Goal: Task Accomplishment & Management: Contribute content

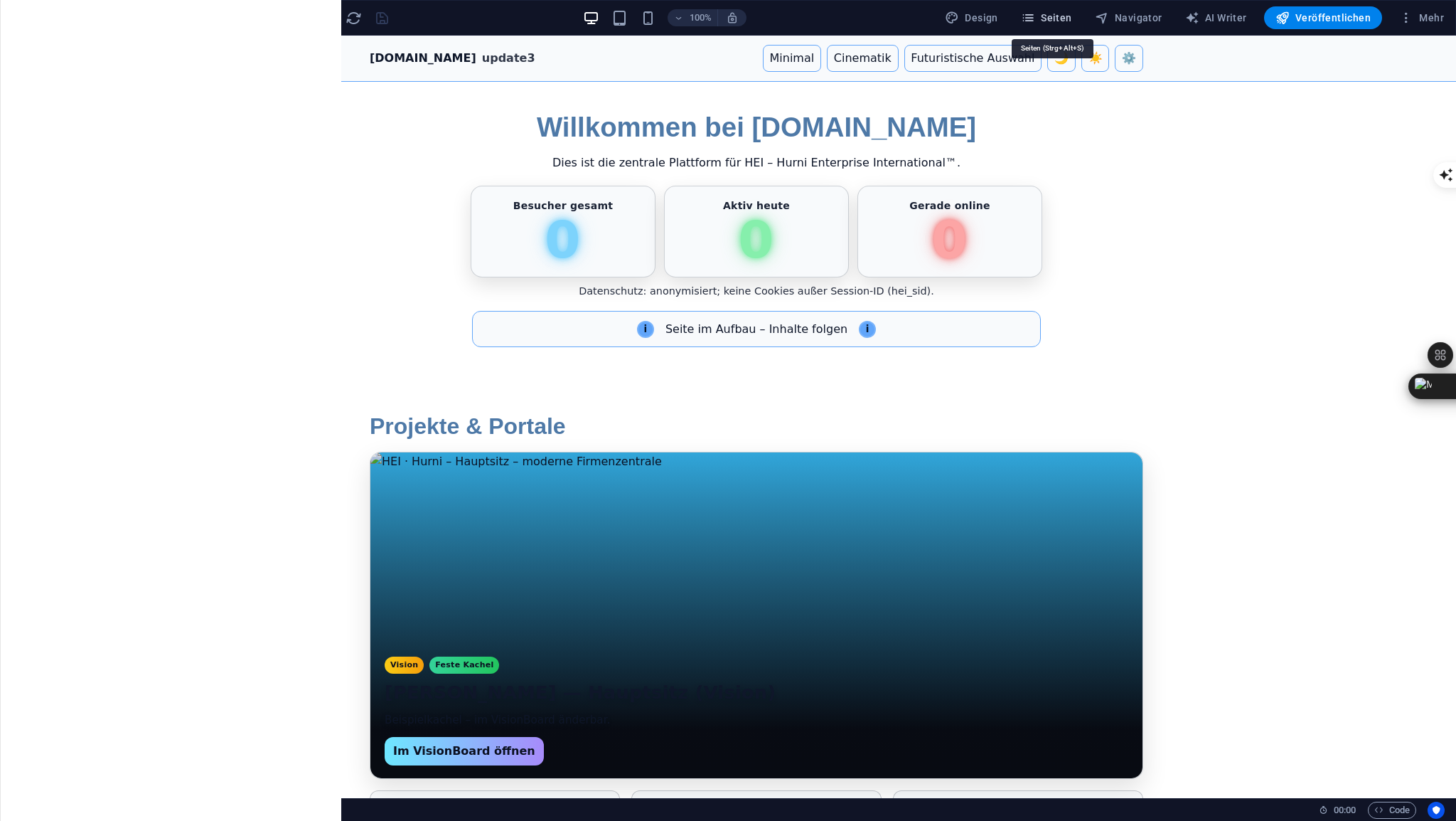
click at [1059, 21] on span "Seiten" at bounding box center [1047, 18] width 51 height 15
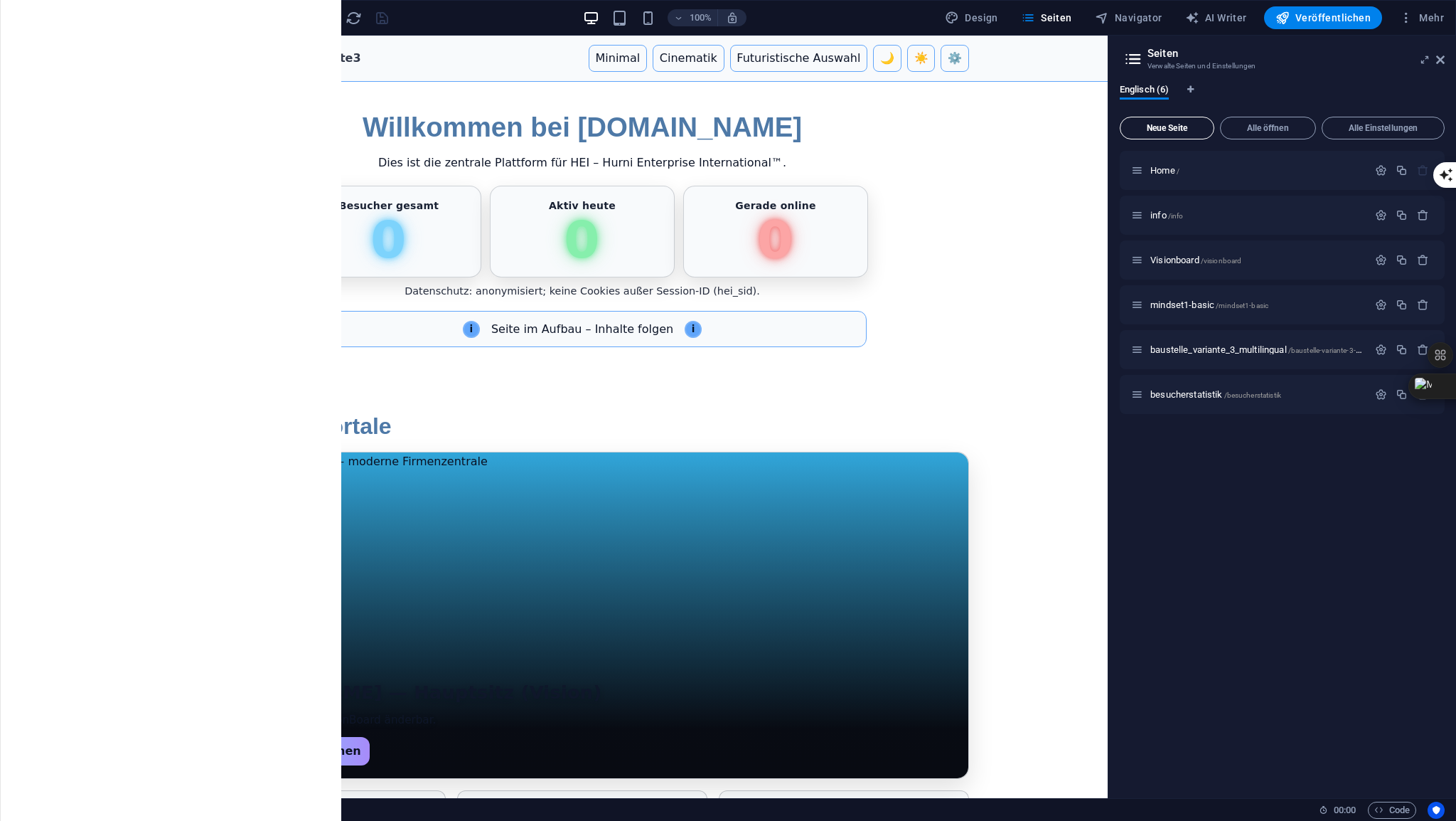
click at [1174, 131] on span "Neue Seite" at bounding box center [1167, 128] width 82 height 8
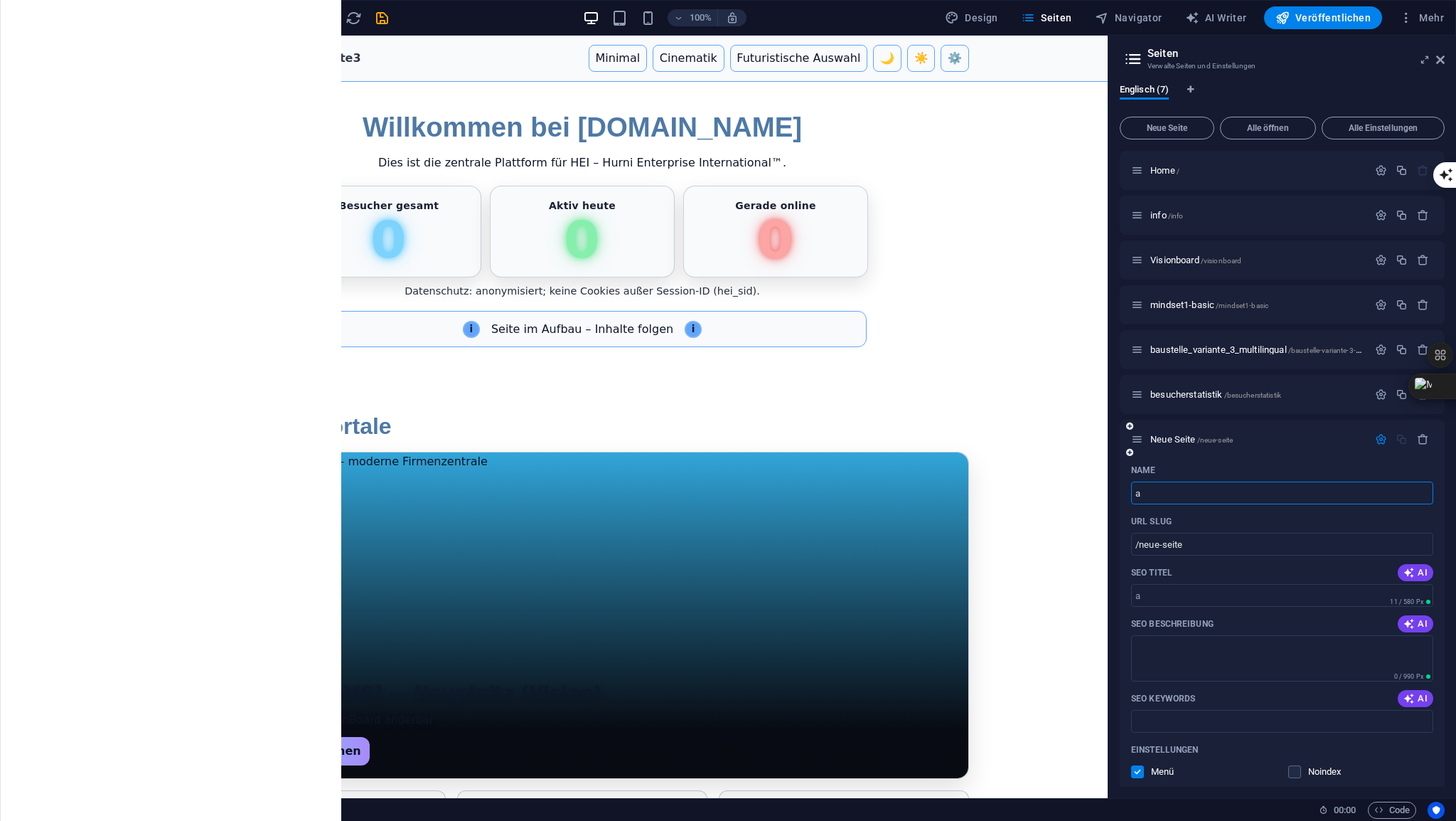
type input "af"
type input "/a"
type input "affi"
type input "/aff"
type input "affilia"
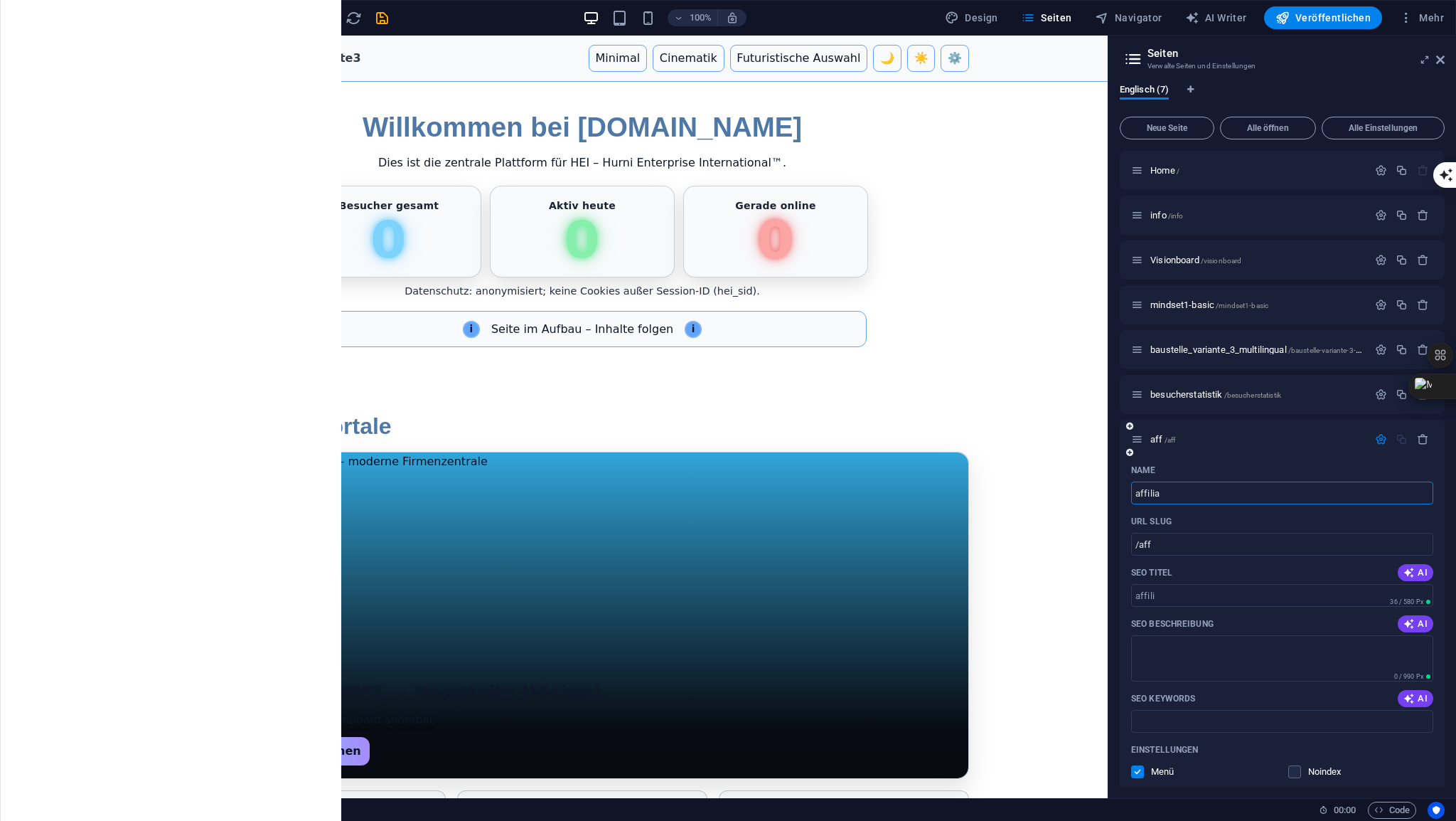
type input "/affili"
type input "affiliat"
type input "/affilia"
type input "affiliate"
type input "/affiliate"
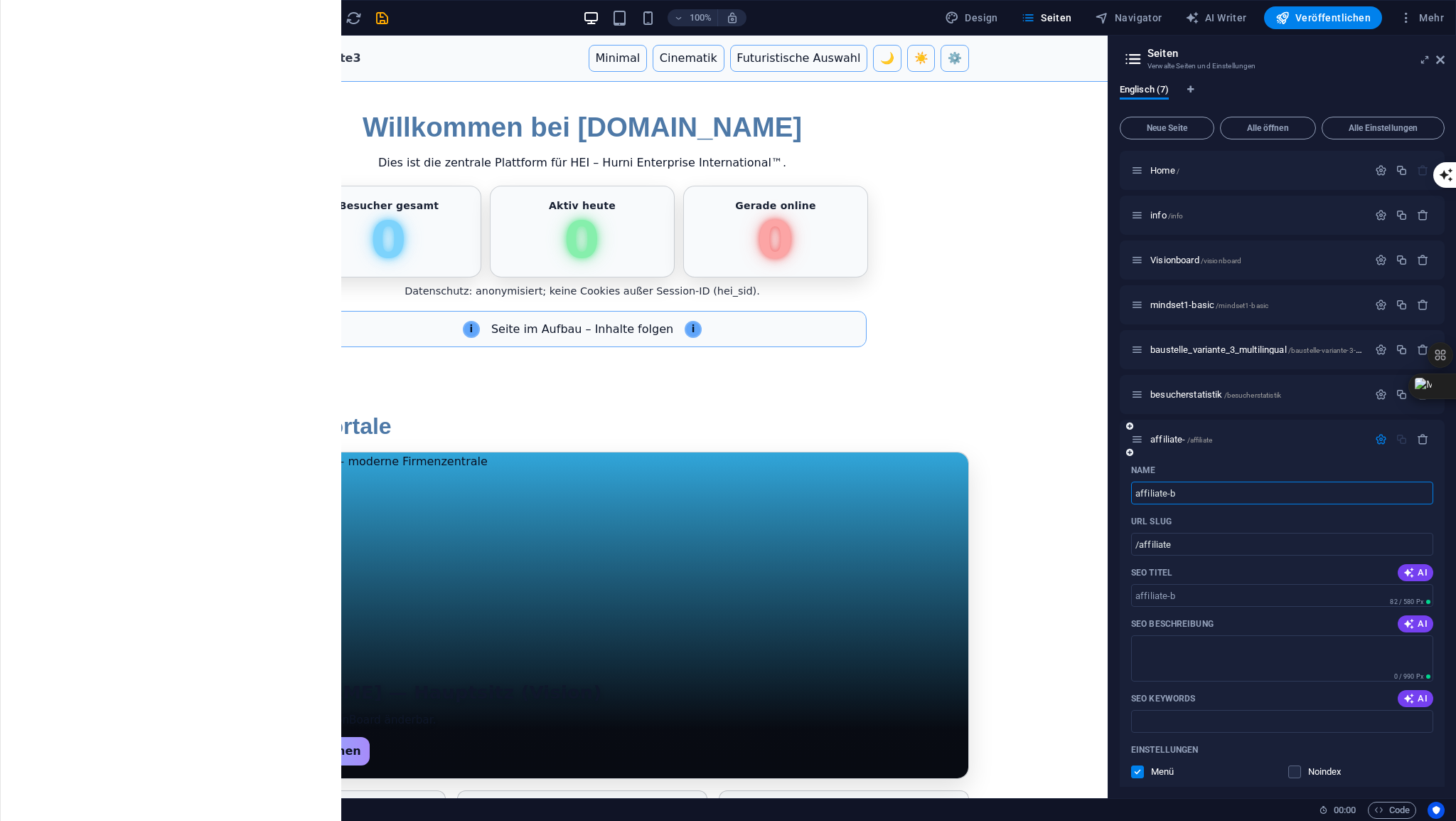
type input "affiliate-ba"
type input "/affiliate-b"
type input "affiliate-bau"
type input "/affiliate-ba"
type input "affiliate-baust"
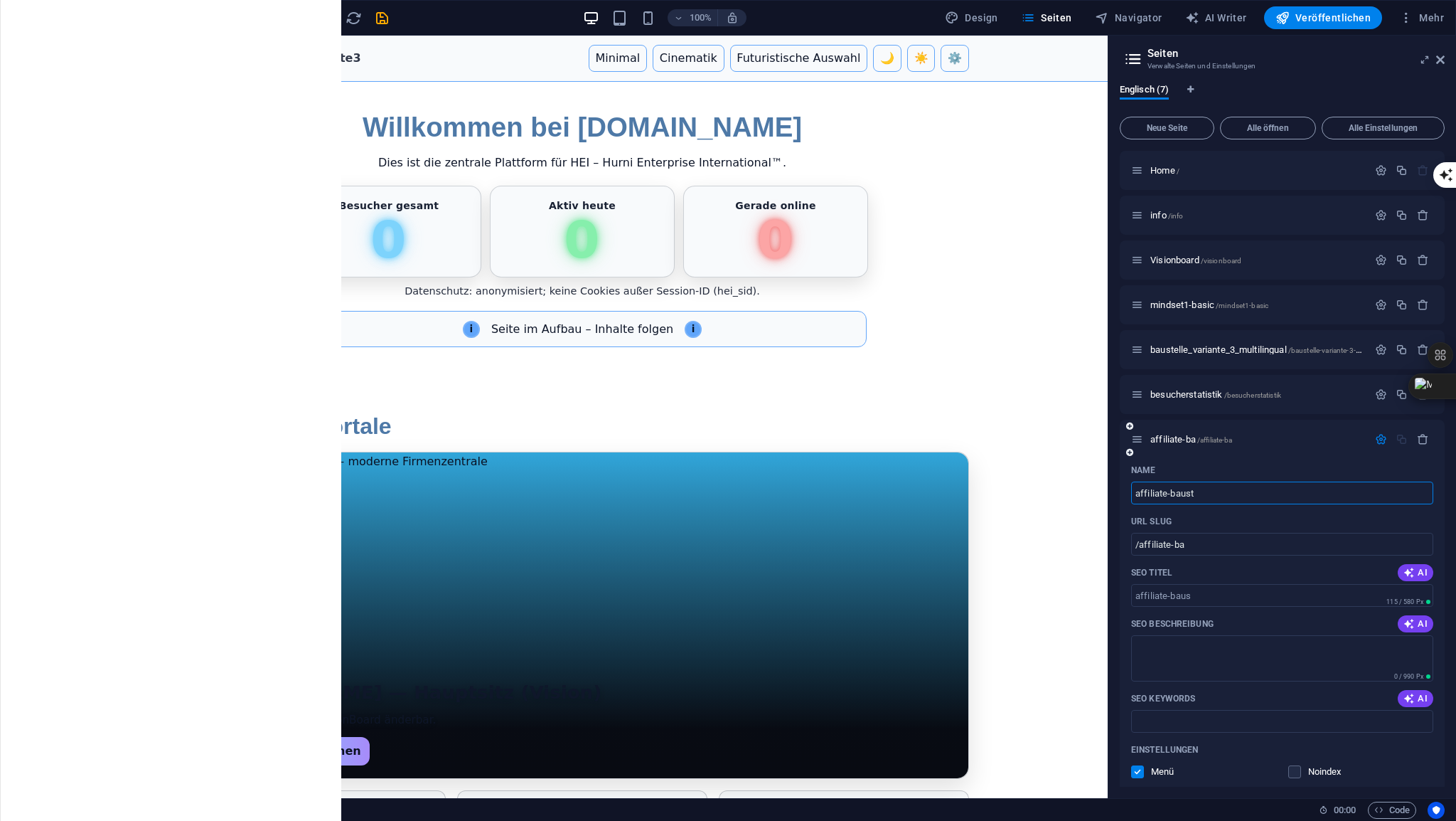
type input "/affiliate-baus"
type input "affiliate-bauste"
type input "/affiliate-bauste"
type input "affiliate-baustelle"
type input "/affiliate-baustell"
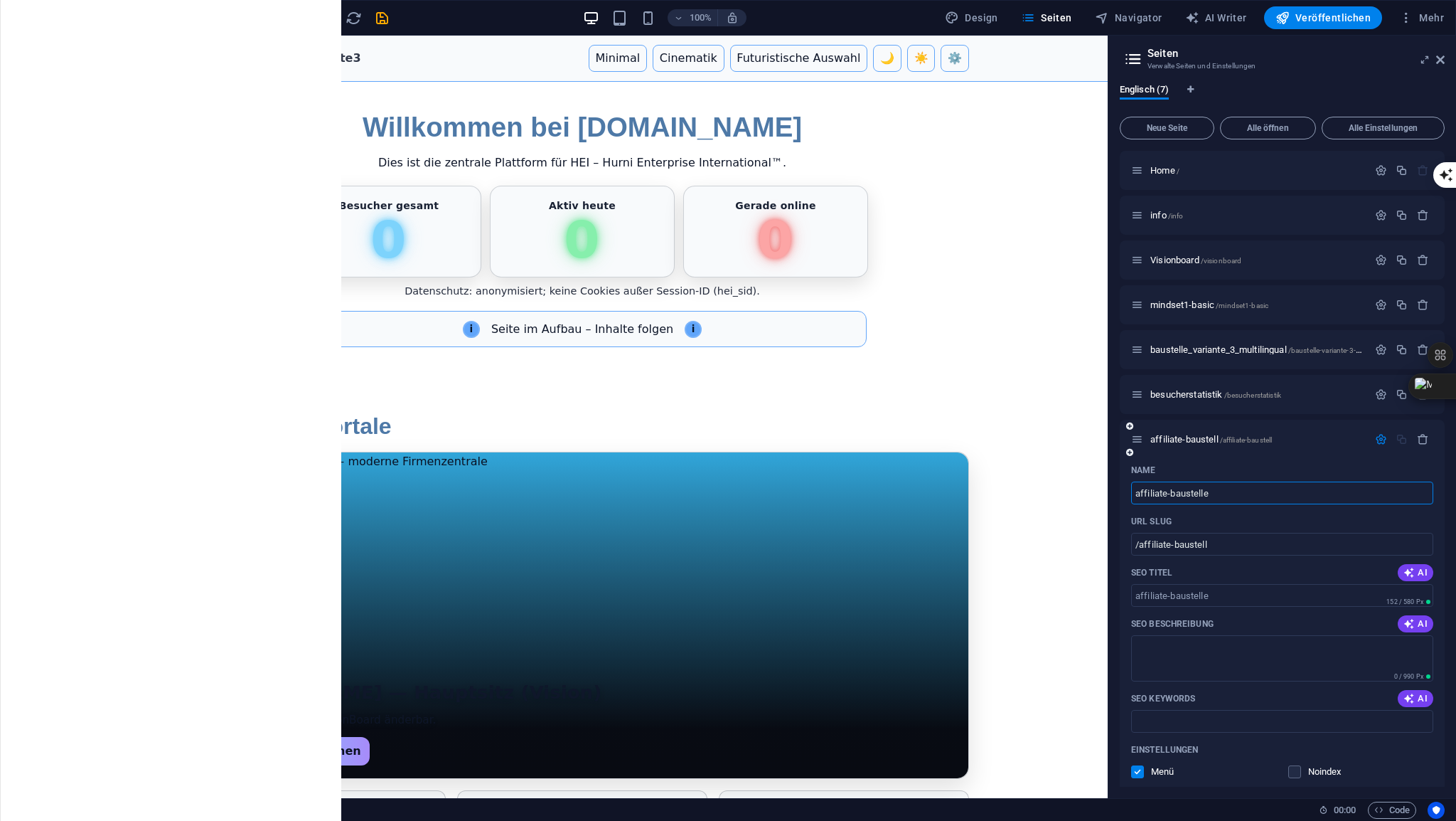
type input "affiliate-baustelle"
type input "/affiliate-baustelle"
type input "affiliate-baustelle"
click at [1194, 433] on div "affiliate-baustelle /affiliate-baustelle" at bounding box center [1250, 440] width 237 height 16
click at [1194, 436] on span "affiliate-baustelle /affiliate-baustelle" at bounding box center [1215, 440] width 130 height 11
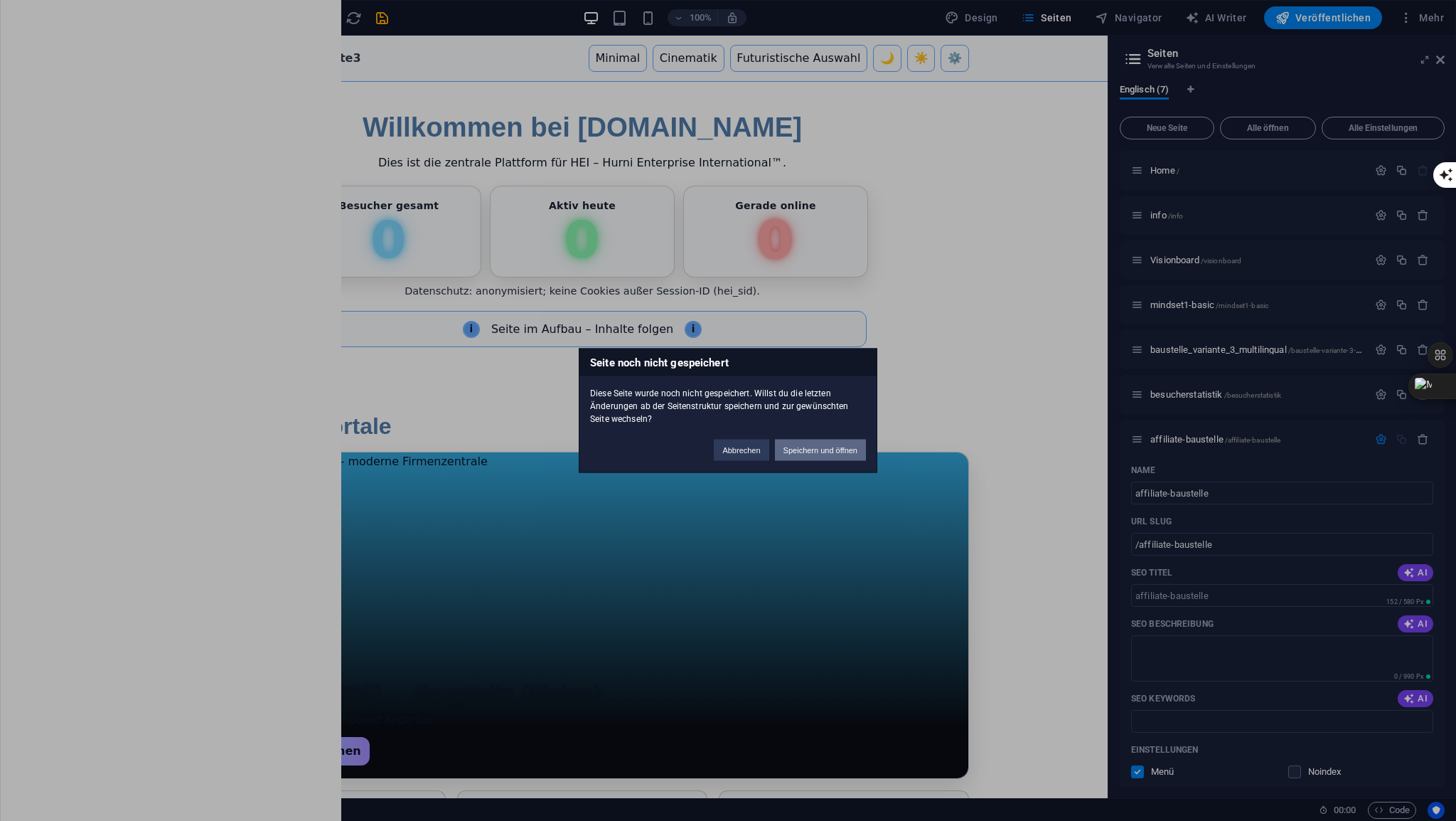
click at [817, 445] on button "Speichern und öffnen" at bounding box center [821, 450] width 91 height 21
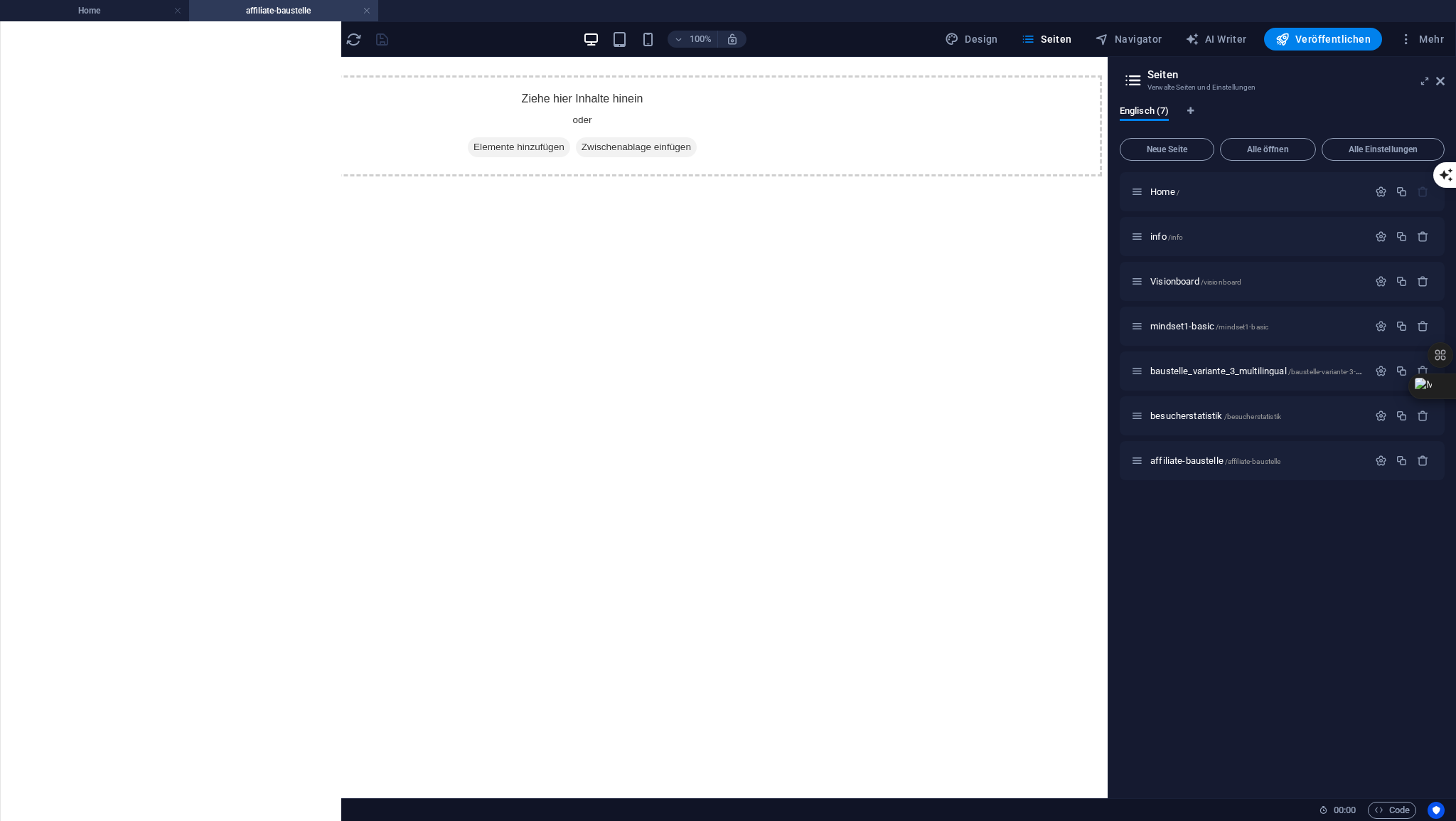
click at [20, 117] on icon "button" at bounding box center [28, 113] width 17 height 17
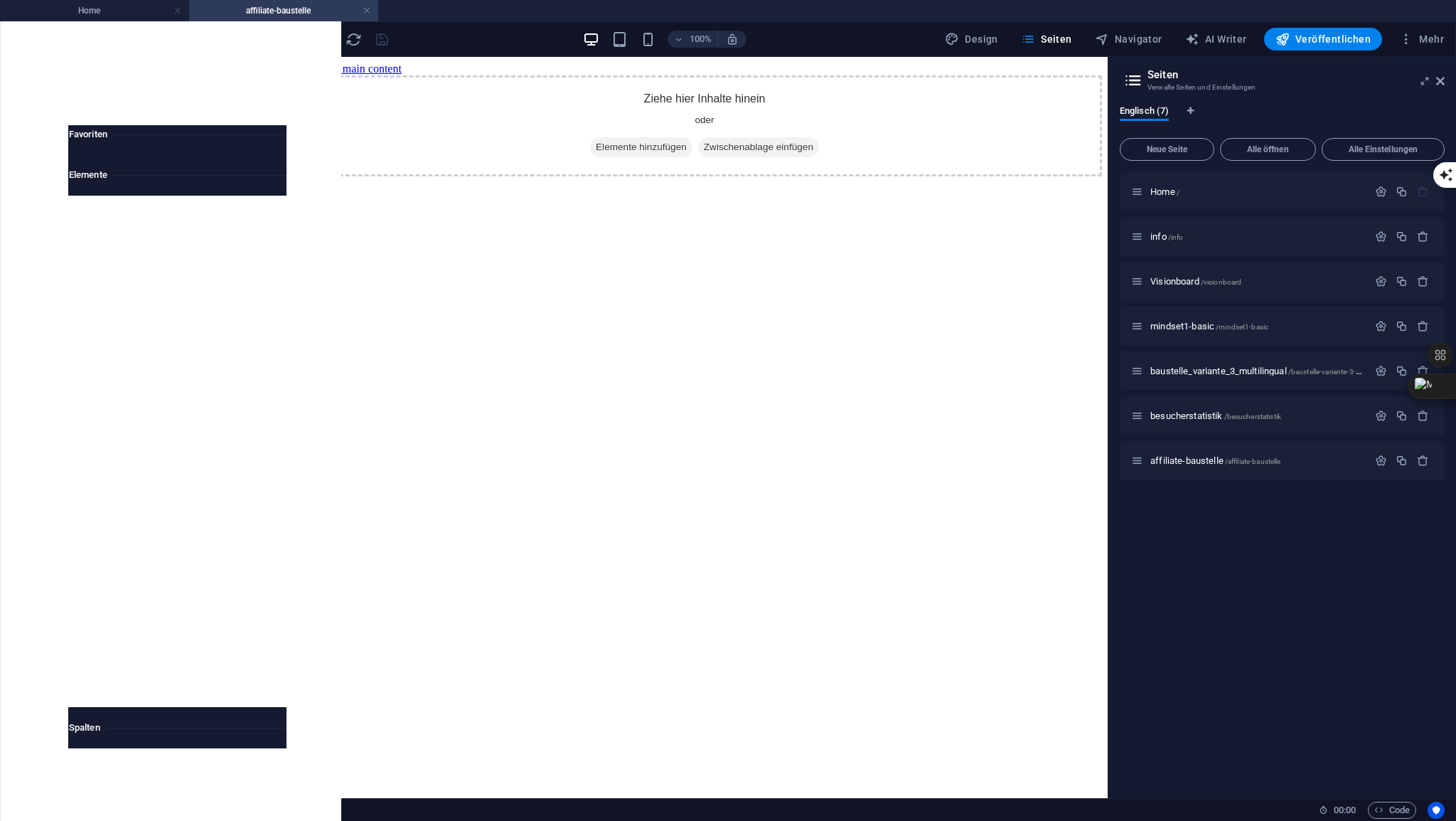
scroll to position [151, 0]
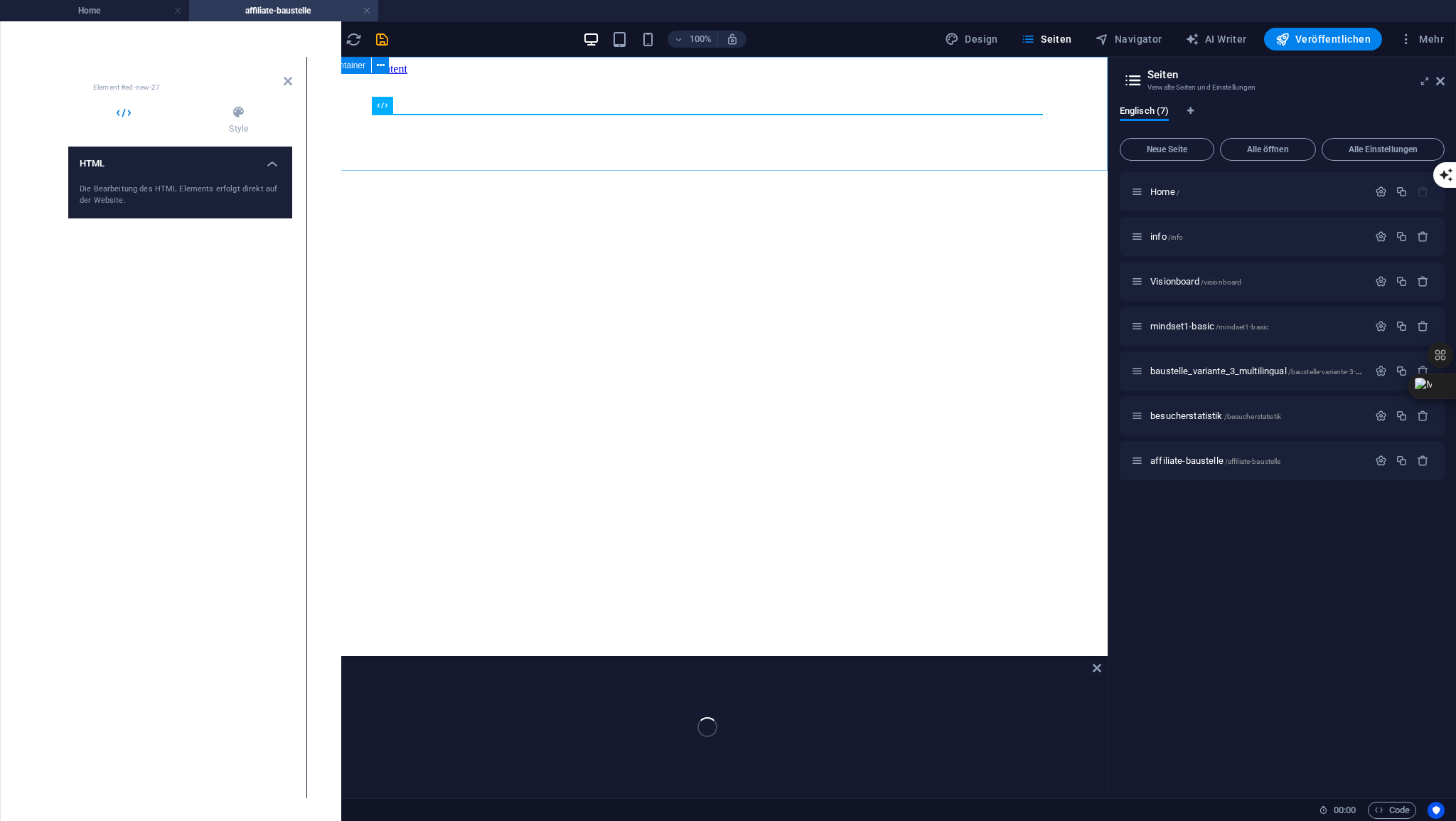
click at [515, 76] on div at bounding box center [707, 76] width 790 height 0
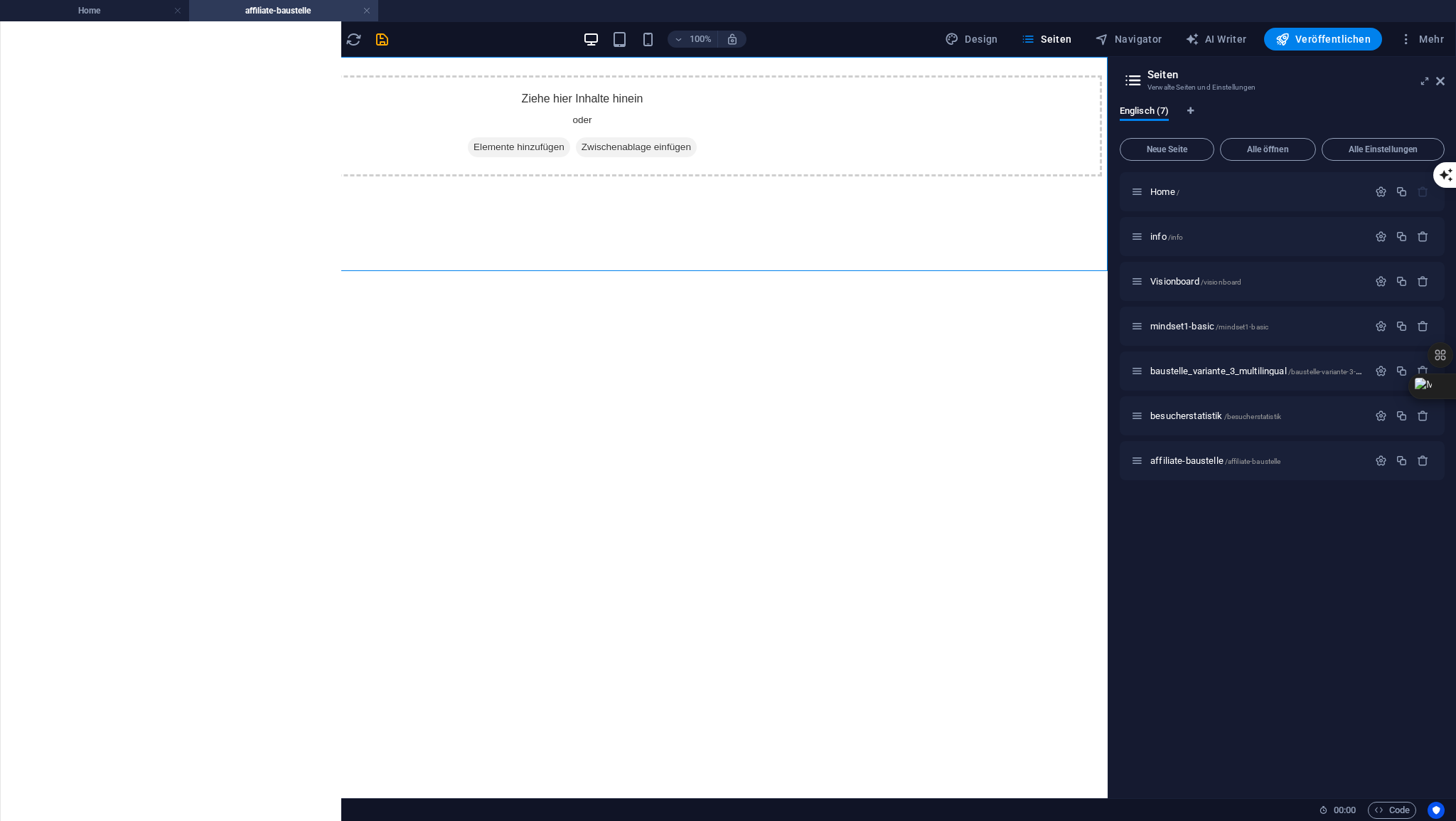
click at [37, 118] on span "Elemente" at bounding box center [28, 121] width 57 height 34
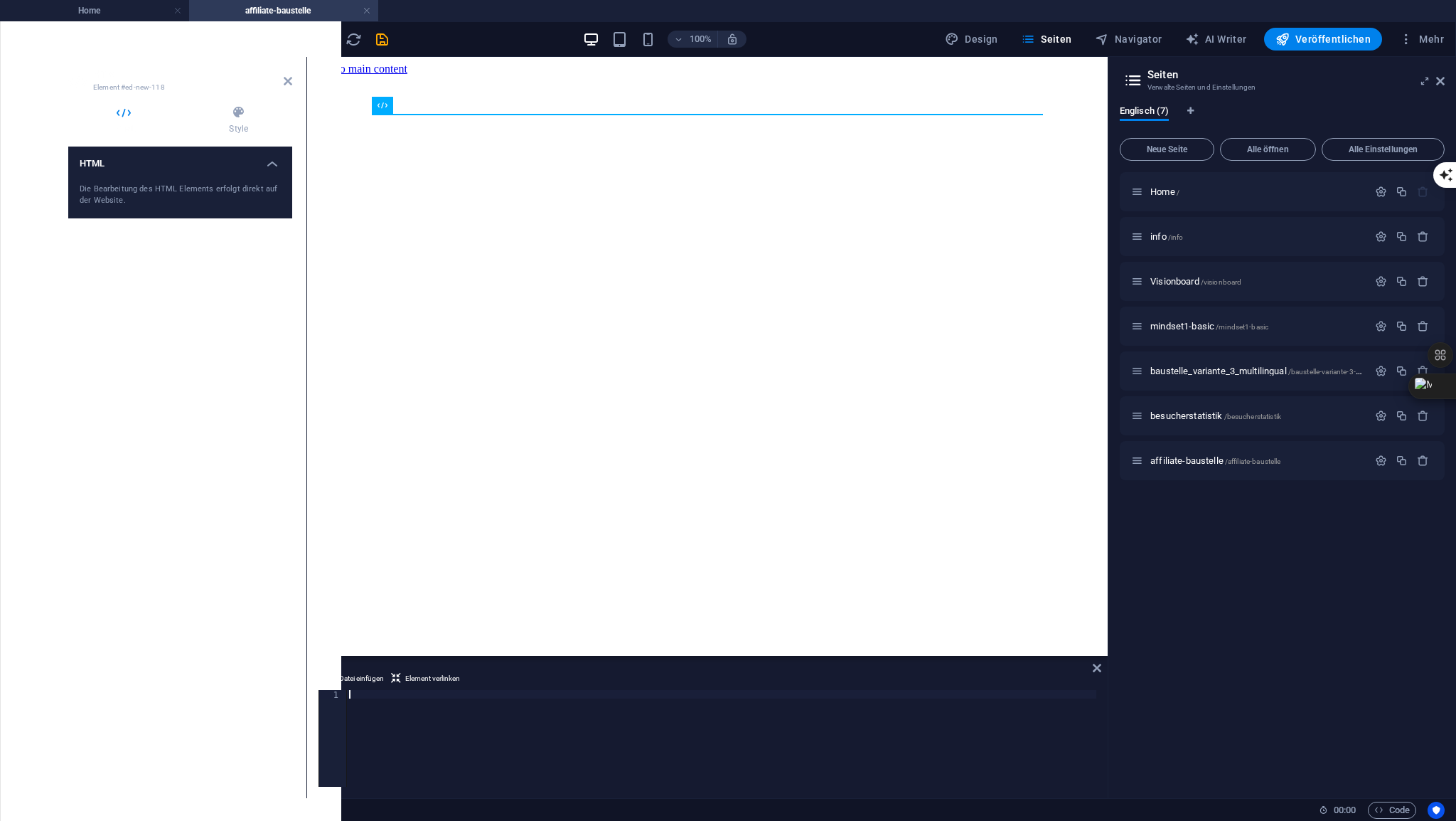
click at [364, 692] on div at bounding box center [721, 746] width 750 height 114
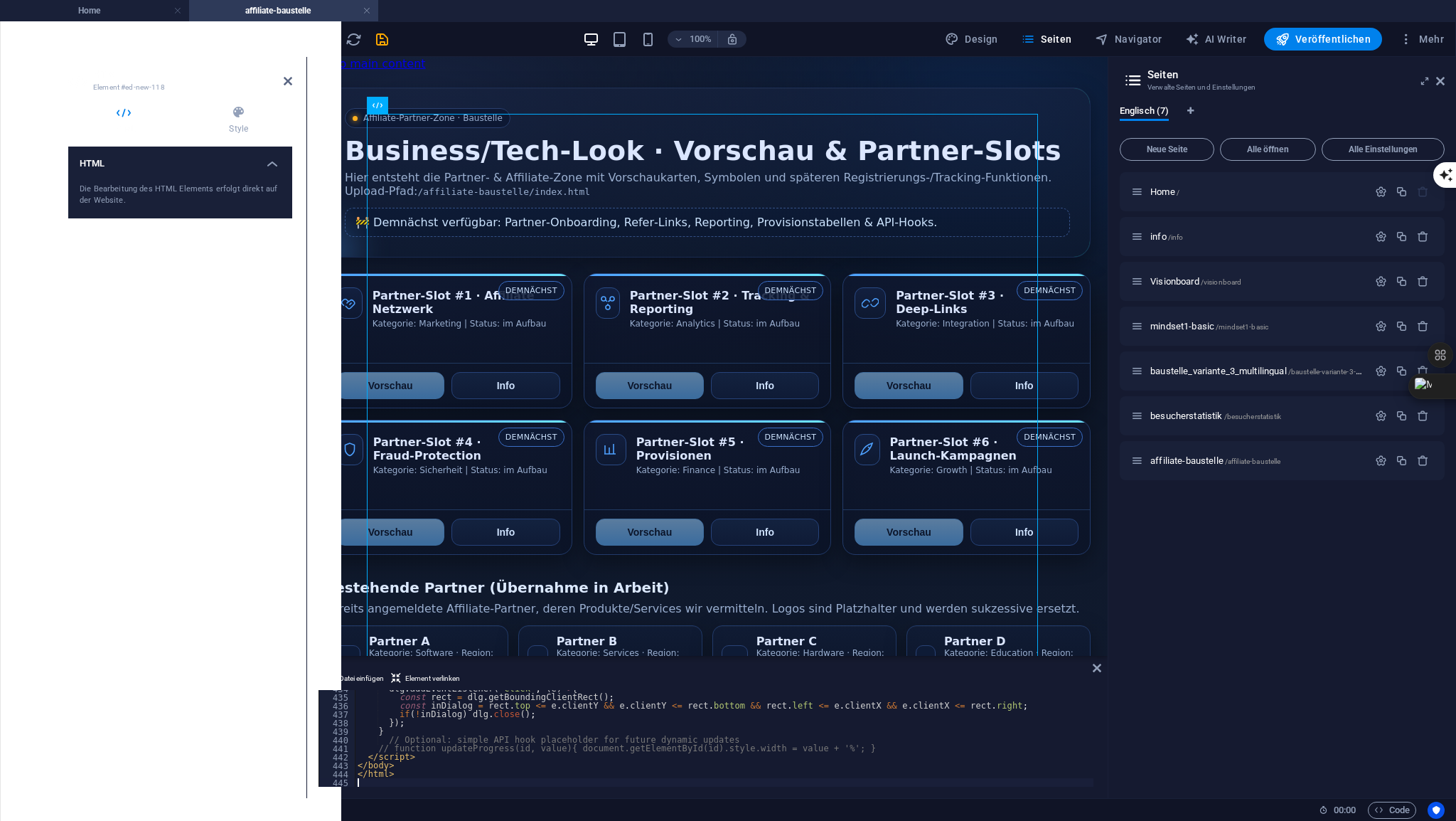
click at [290, 82] on icon at bounding box center [287, 81] width 8 height 11
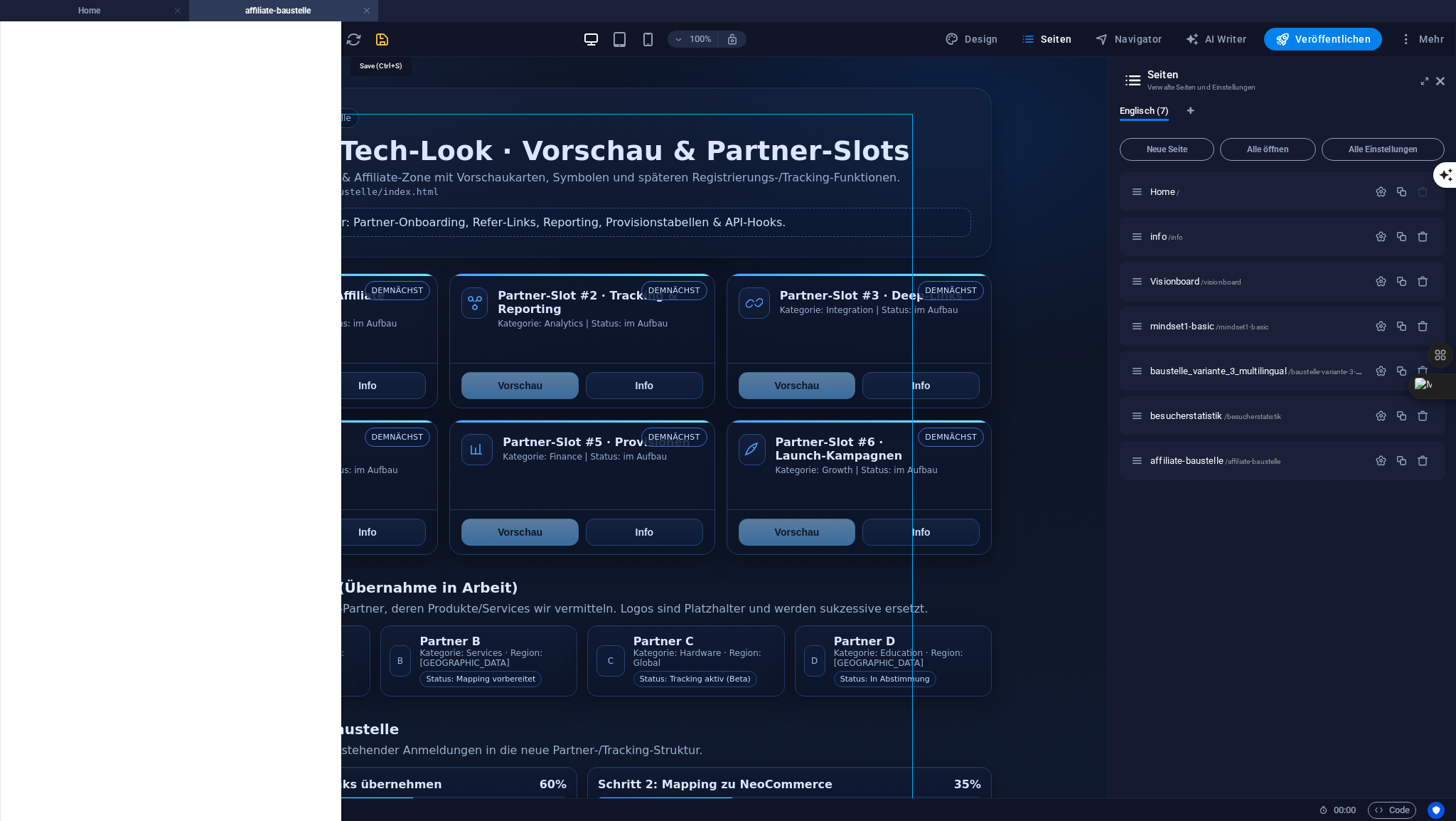
click at [376, 40] on icon "save" at bounding box center [382, 39] width 16 height 16
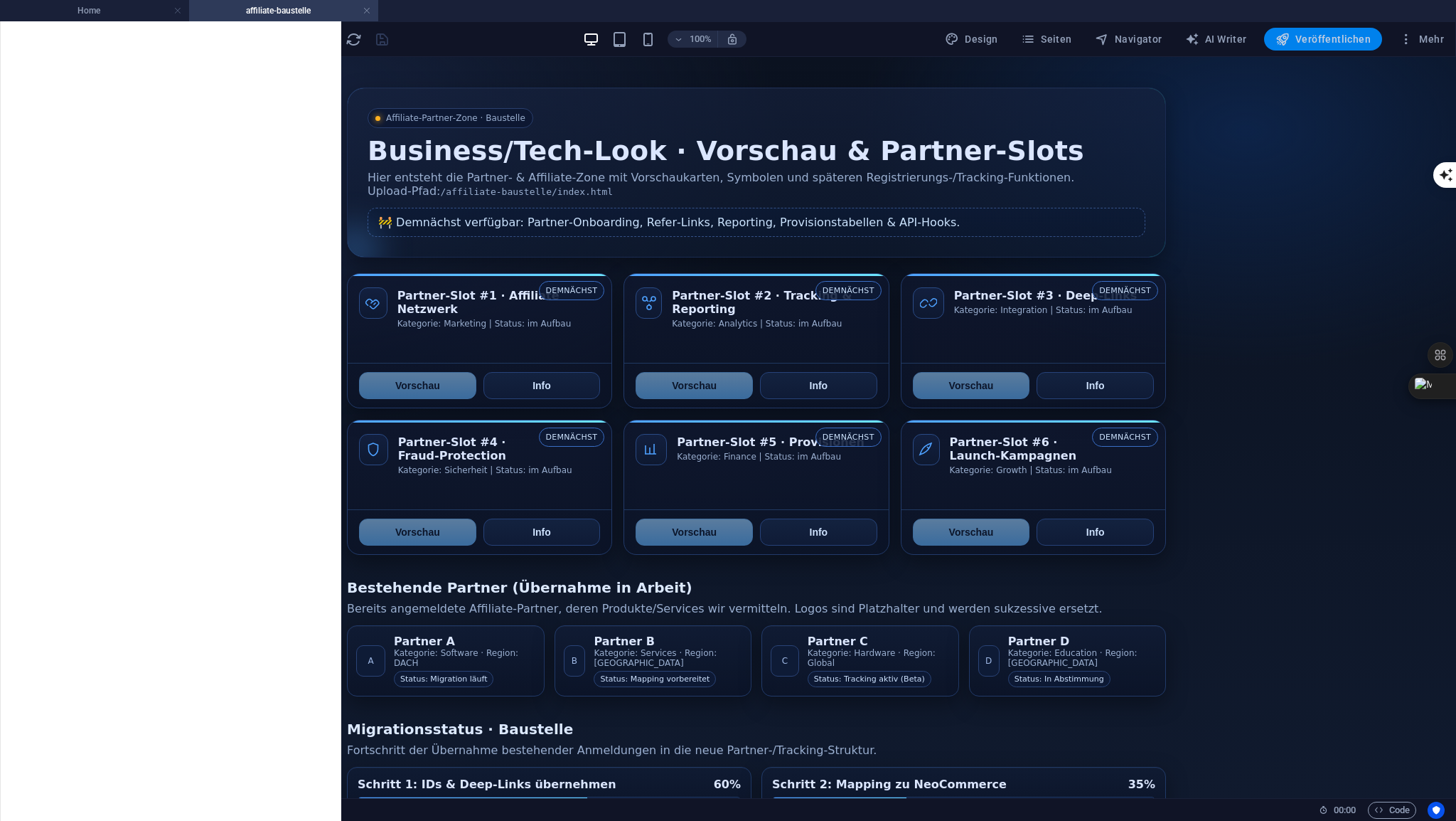
click at [1326, 37] on span "Veröffentlichen" at bounding box center [1323, 39] width 96 height 15
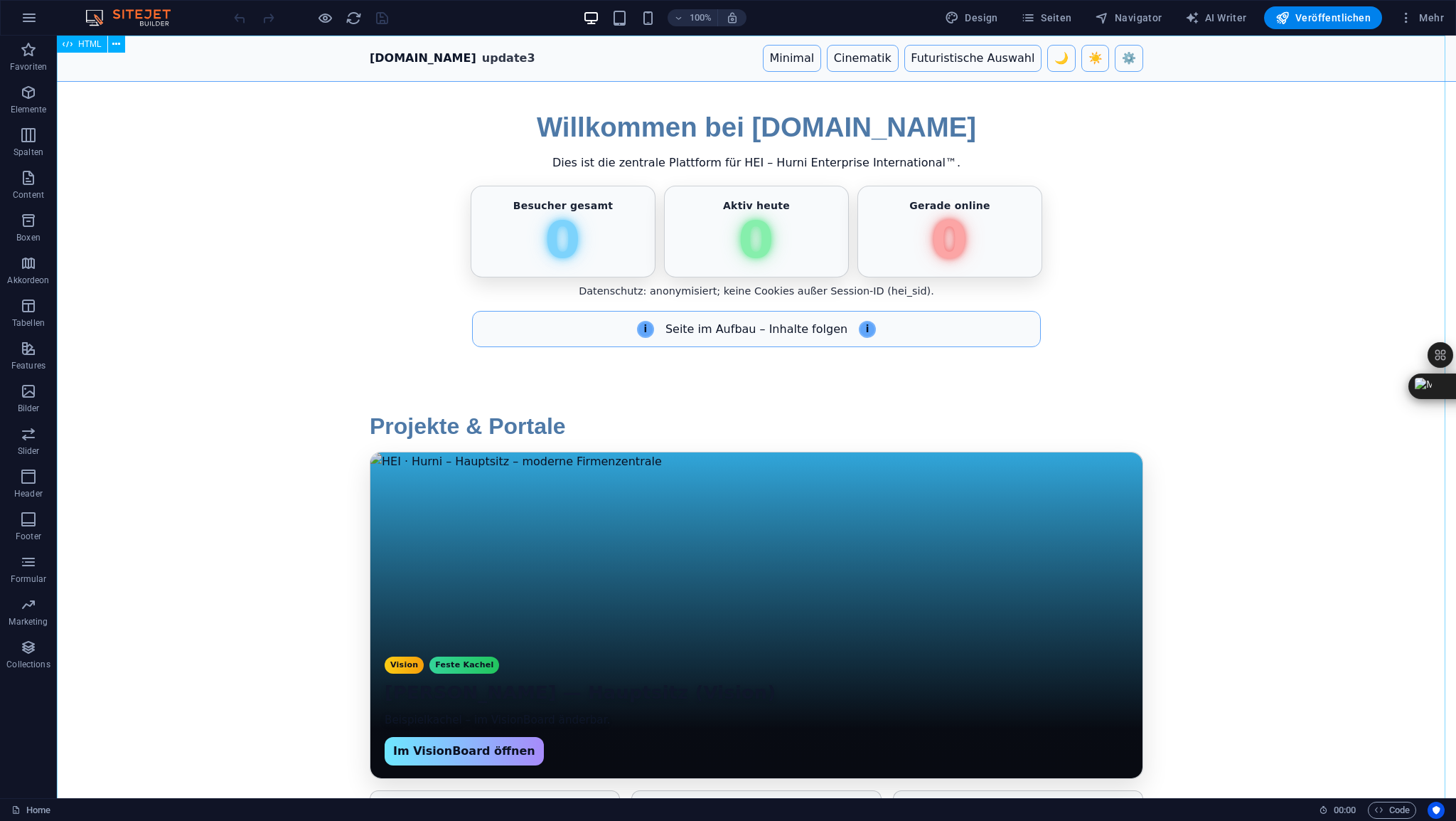
click at [87, 47] on span "HTML" at bounding box center [90, 44] width 24 height 8
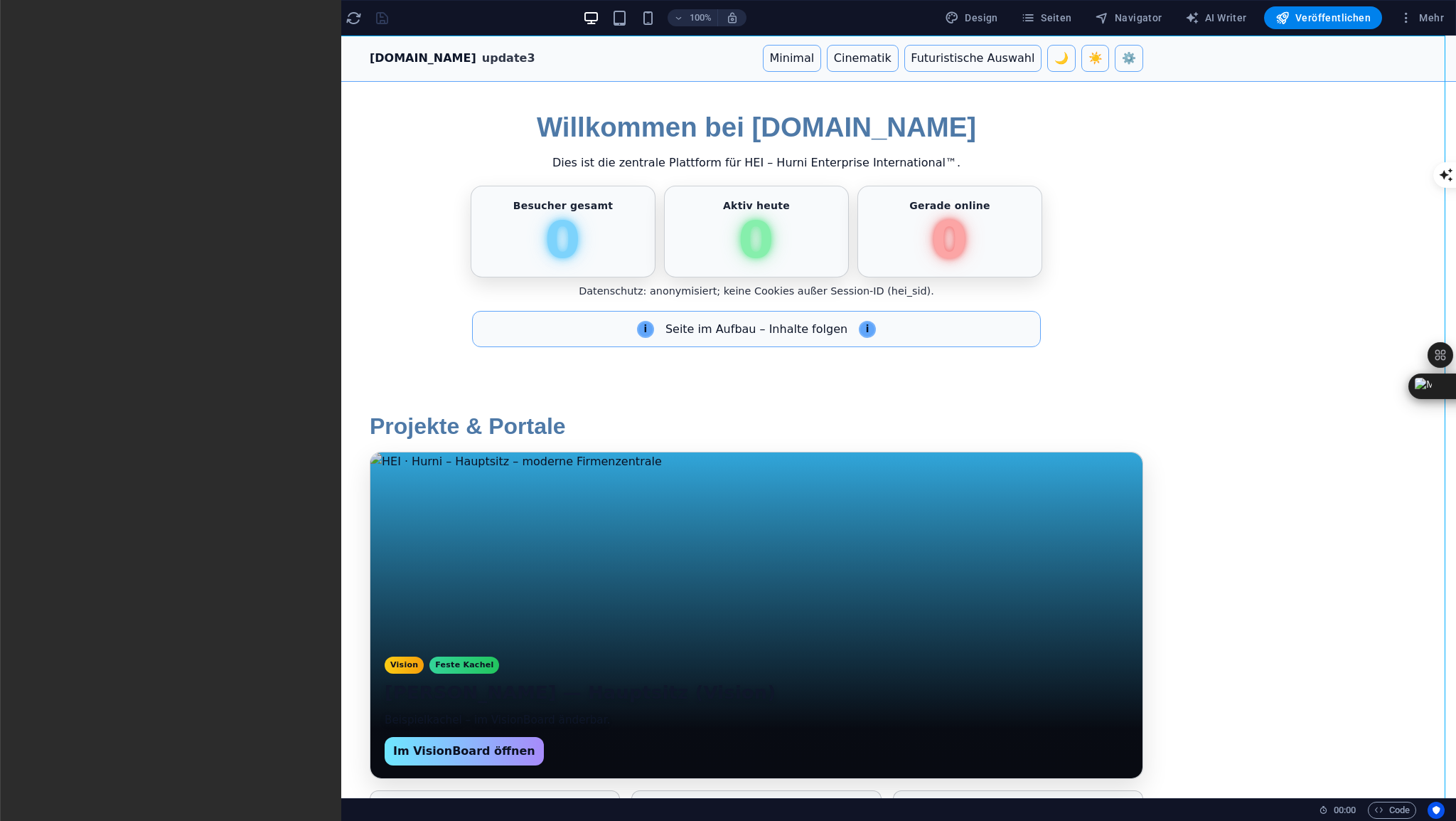
click at [87, 47] on span "HTML" at bounding box center [90, 44] width 24 height 8
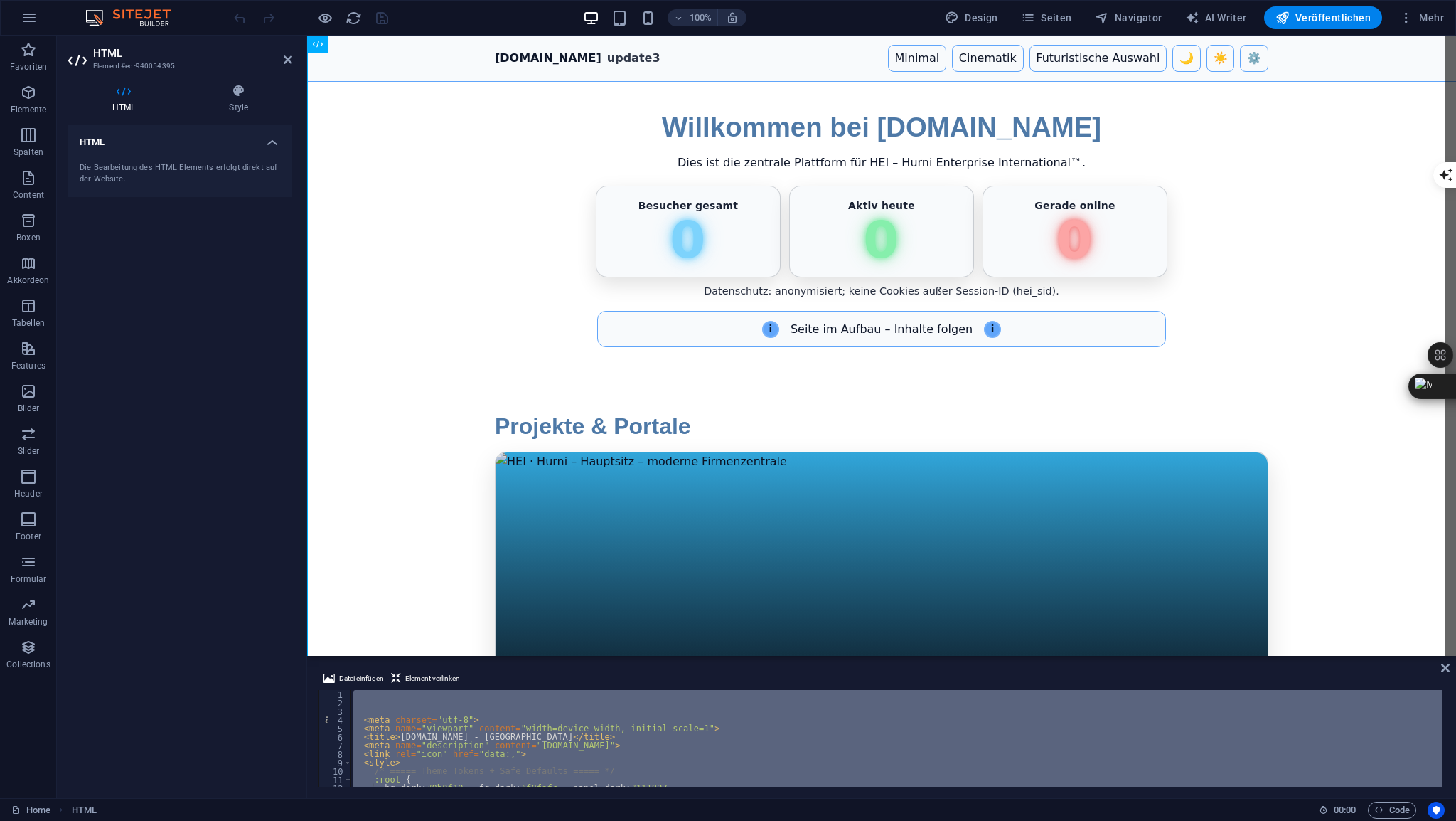
scroll to position [5430, 0]
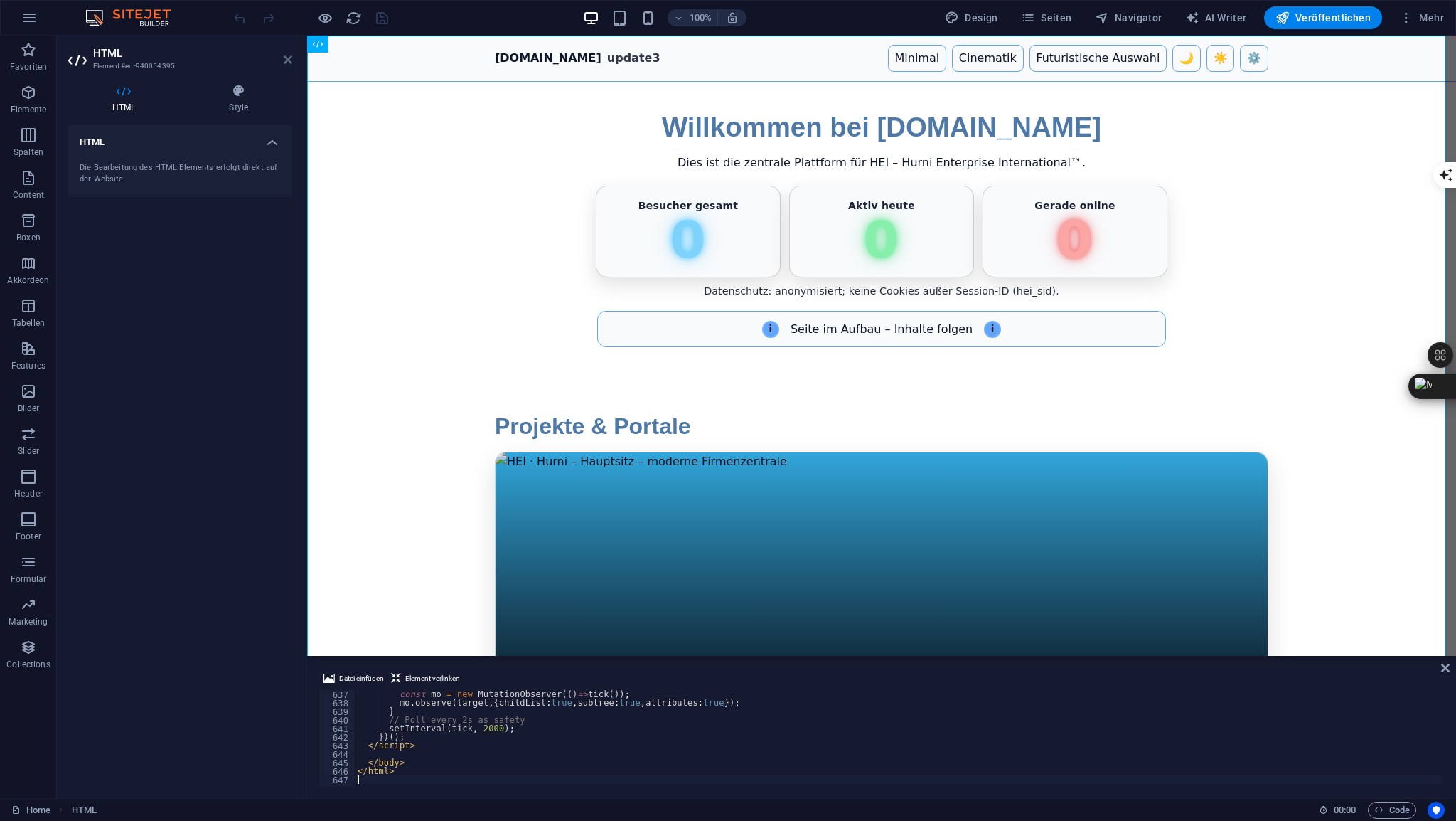
click at [289, 60] on icon at bounding box center [287, 59] width 8 height 11
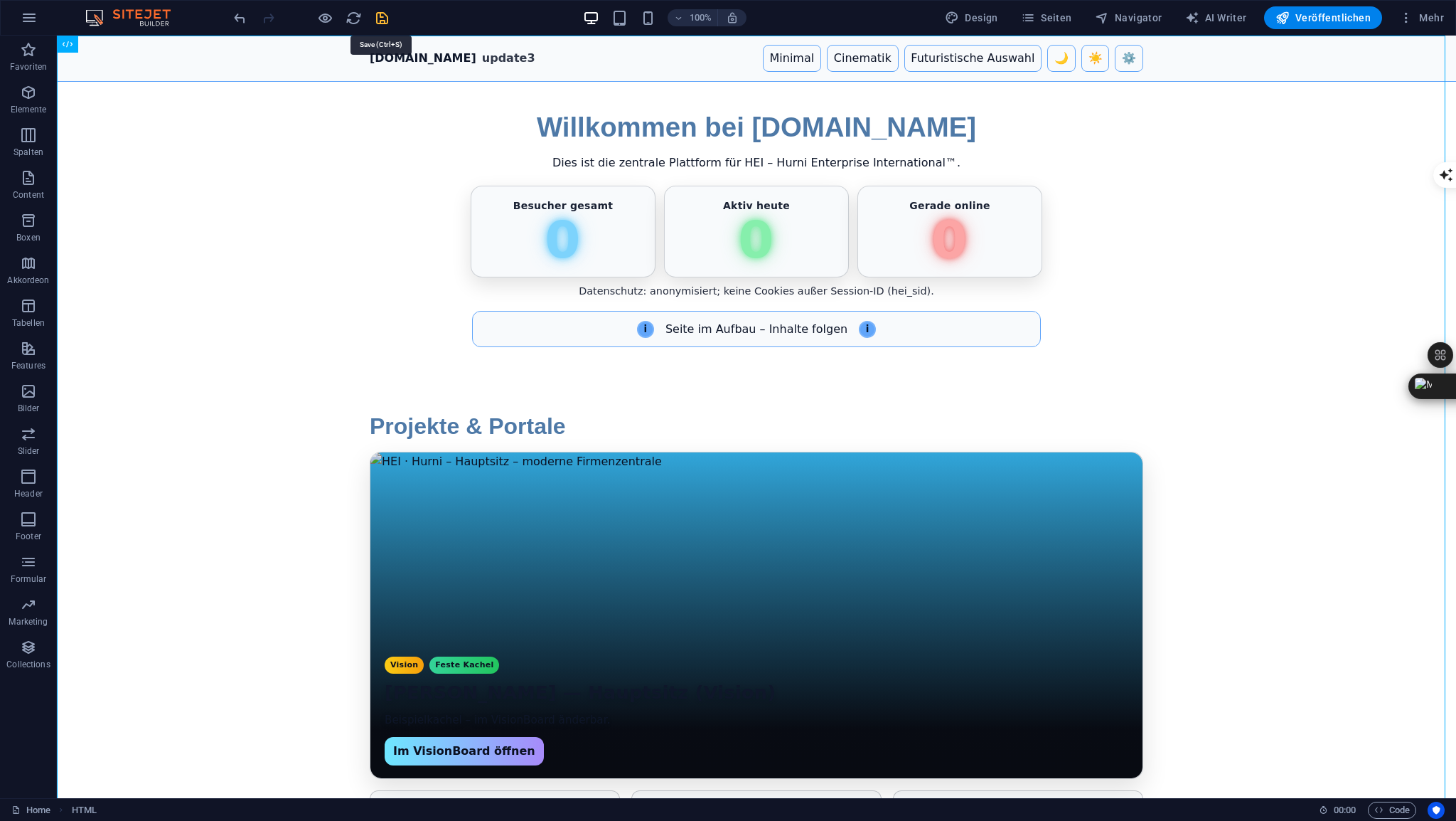
click at [383, 17] on icon "save" at bounding box center [382, 18] width 16 height 16
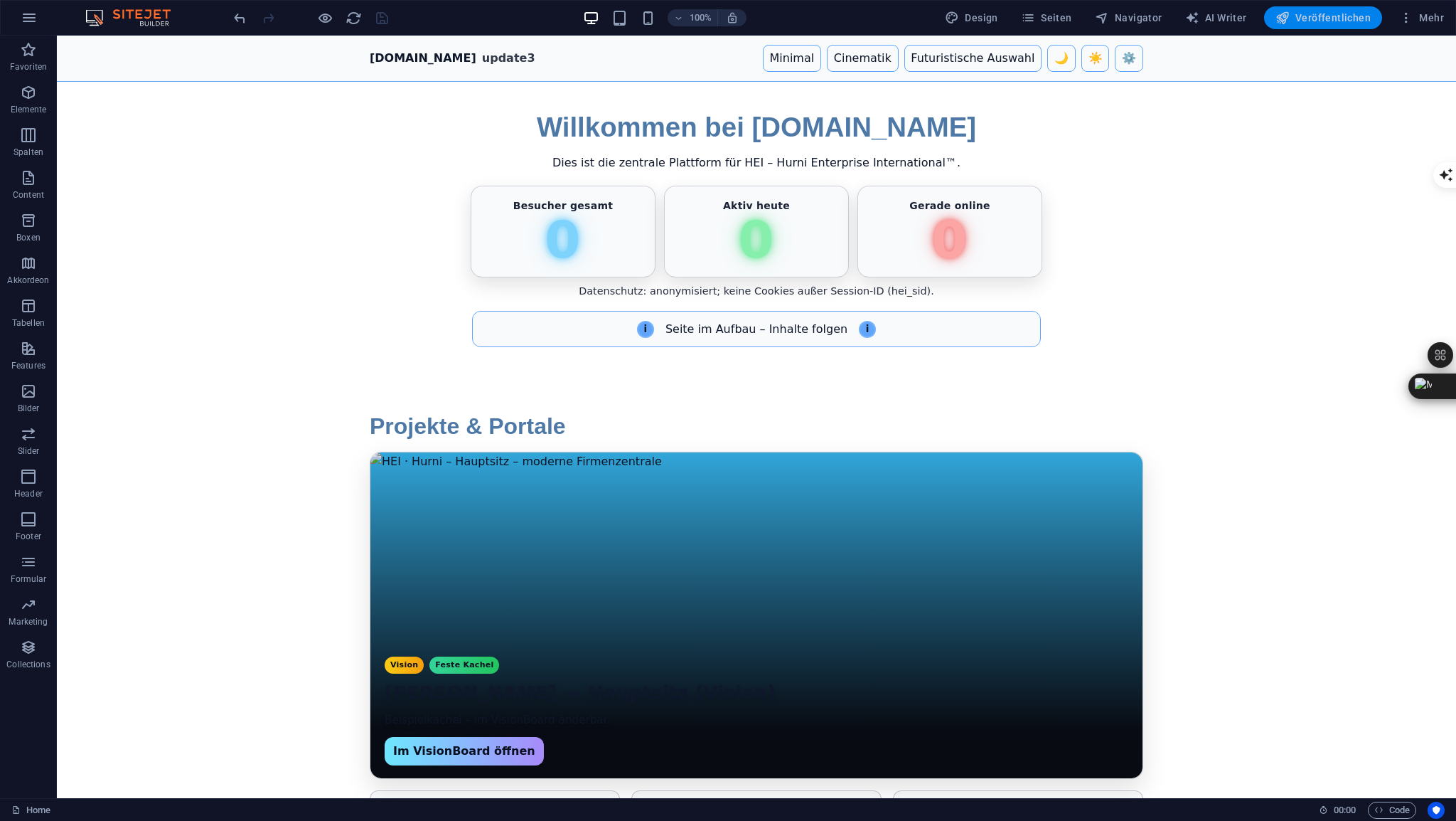
click at [1326, 20] on span "Veröffentlichen" at bounding box center [1323, 18] width 96 height 15
click at [90, 47] on span "HTML" at bounding box center [90, 44] width 24 height 8
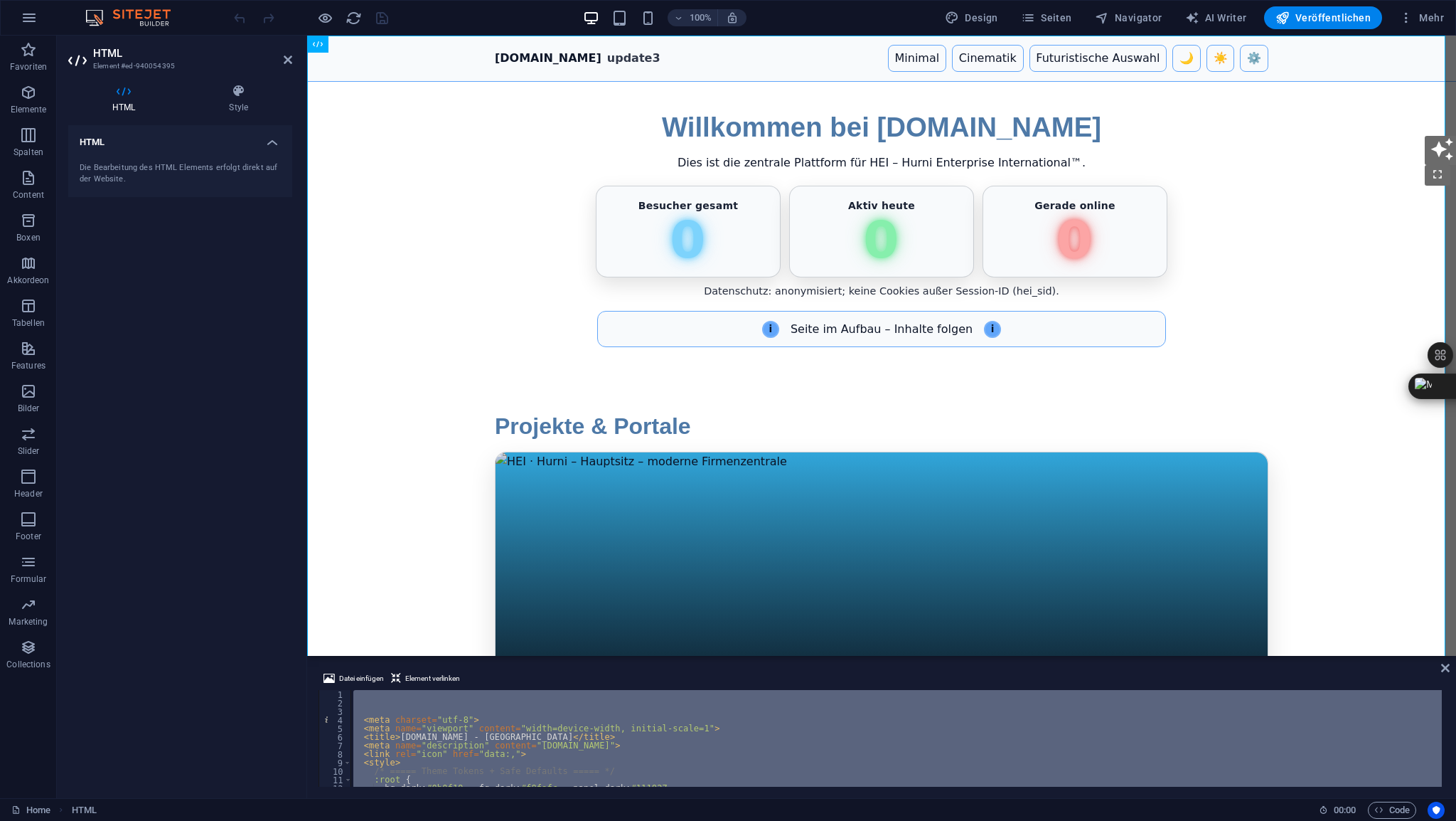
scroll to position [5430, 0]
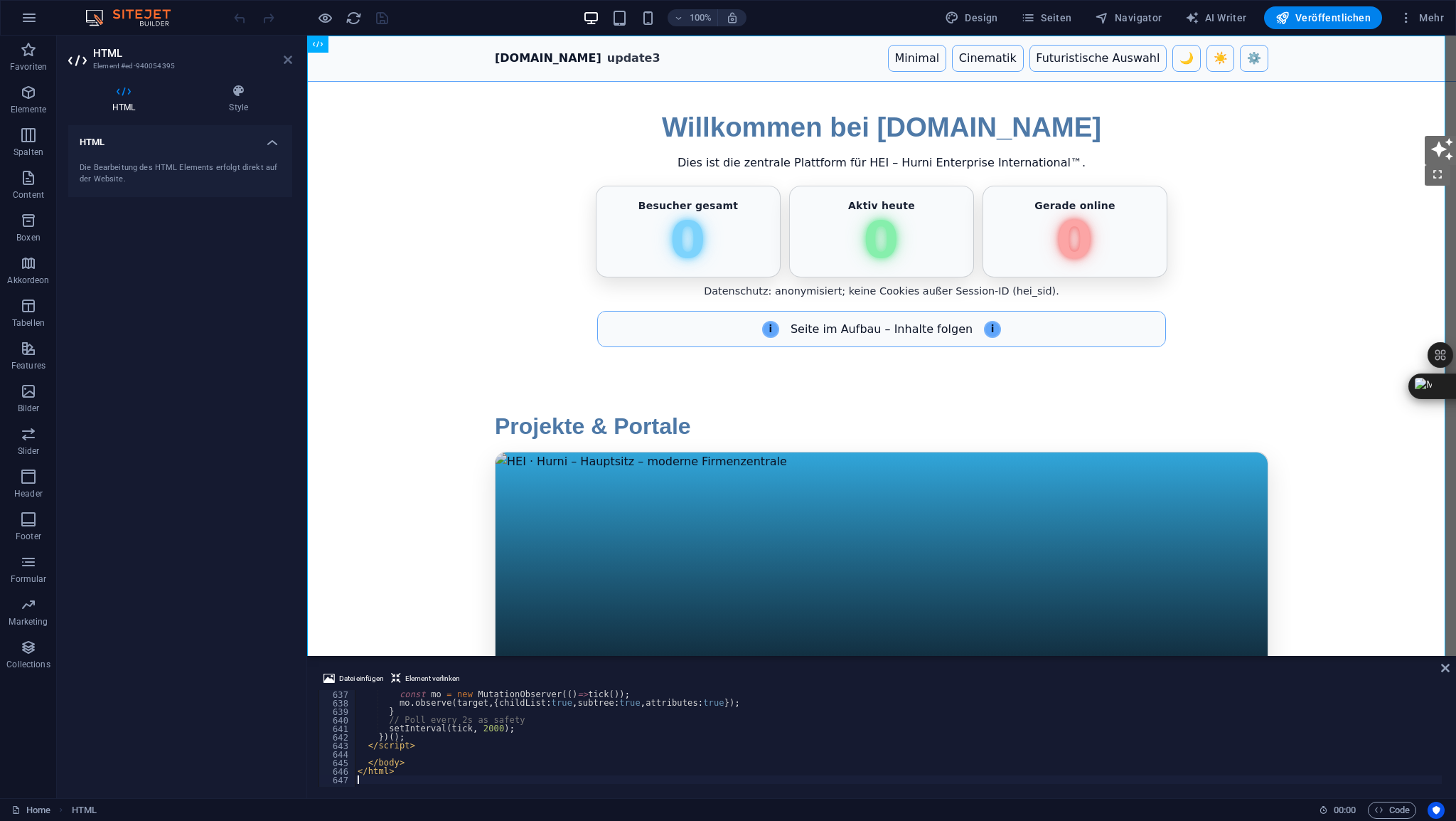
click at [287, 59] on icon at bounding box center [287, 59] width 8 height 11
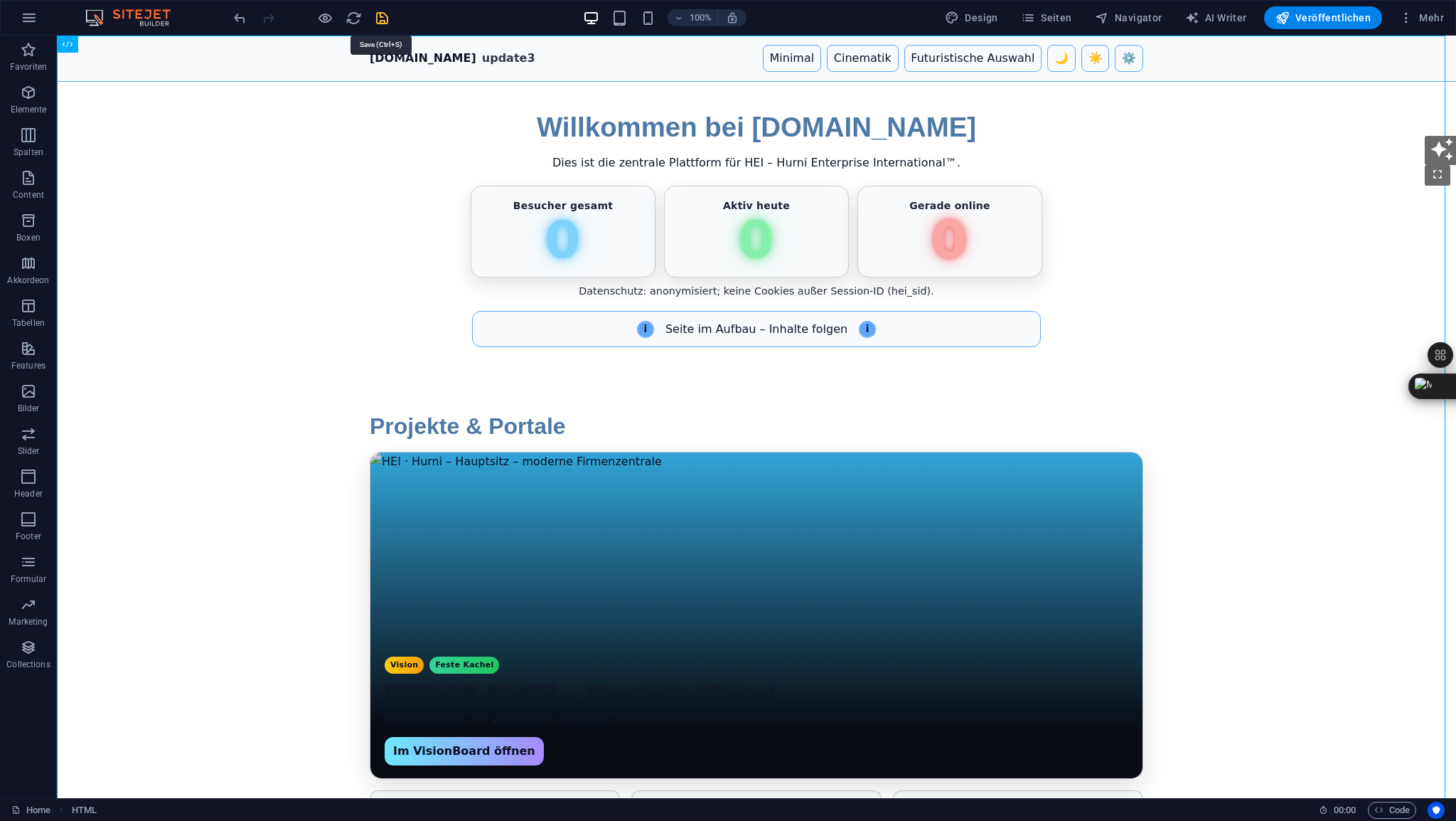
click at [384, 17] on icon "save" at bounding box center [382, 18] width 16 height 16
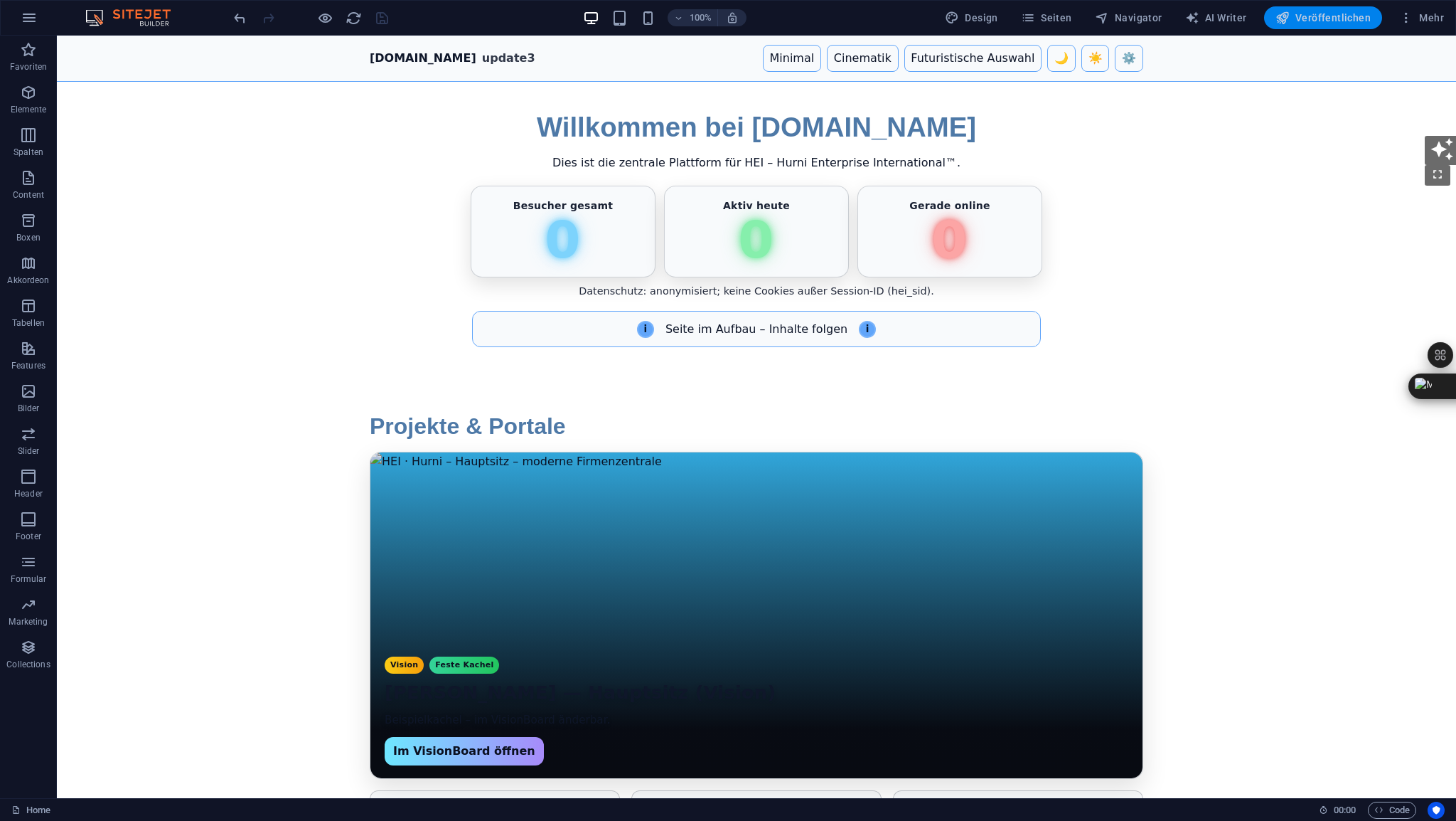
click at [1329, 12] on span "Veröffentlichen" at bounding box center [1323, 18] width 96 height 15
